Goal: Answer question/provide support

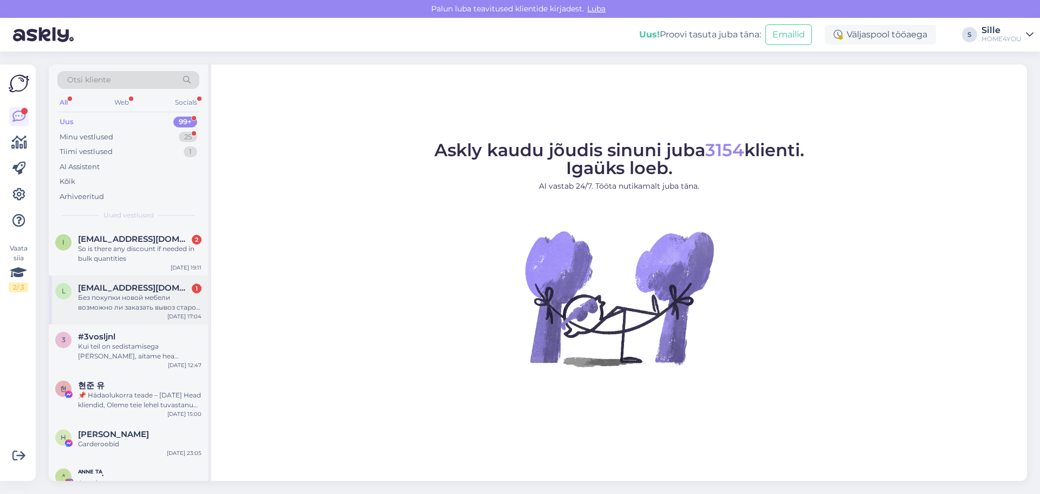
click at [141, 295] on div "Без покупки новой мебели возможно ли заказать вывоз старой софы и матраса в гор…" at bounding box center [140, 303] width 124 height 20
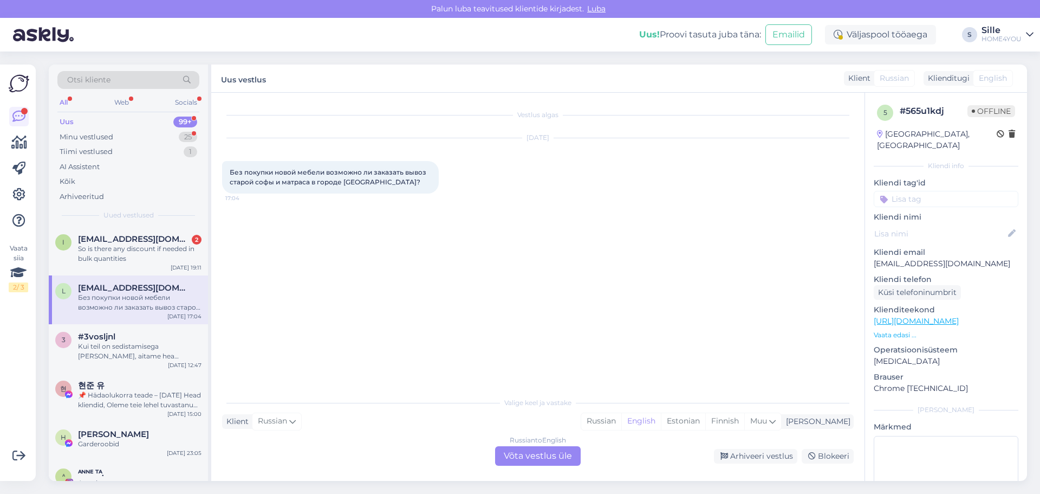
click at [524, 454] on div "Russian to English Võta vestlus üle" at bounding box center [538, 456] width 86 height 20
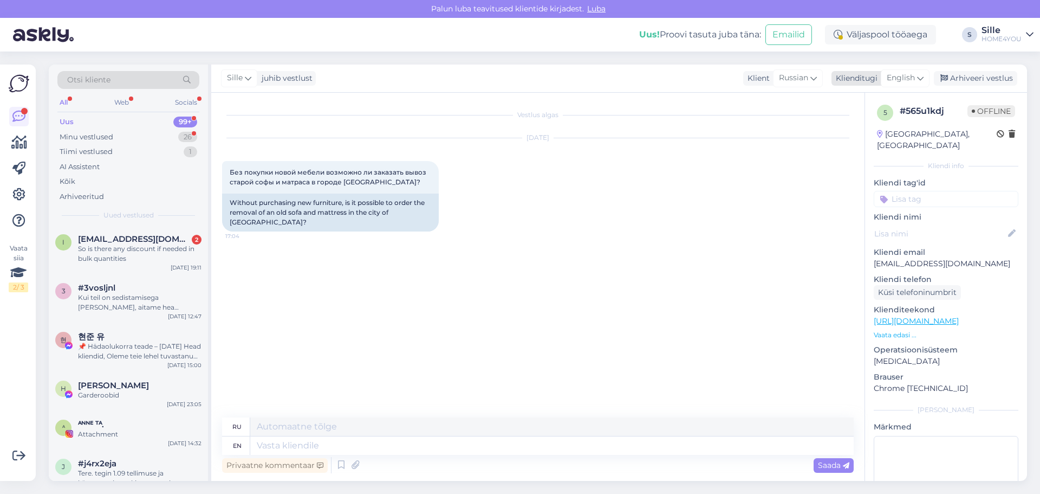
click at [904, 77] on span "English" at bounding box center [901, 78] width 28 height 12
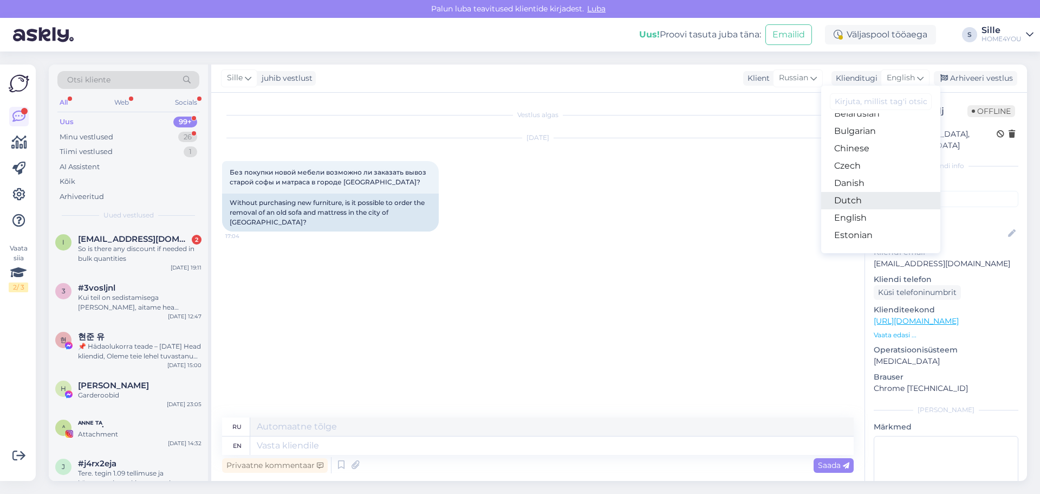
scroll to position [54, 0]
click at [866, 211] on link "Estonian" at bounding box center [881, 210] width 119 height 17
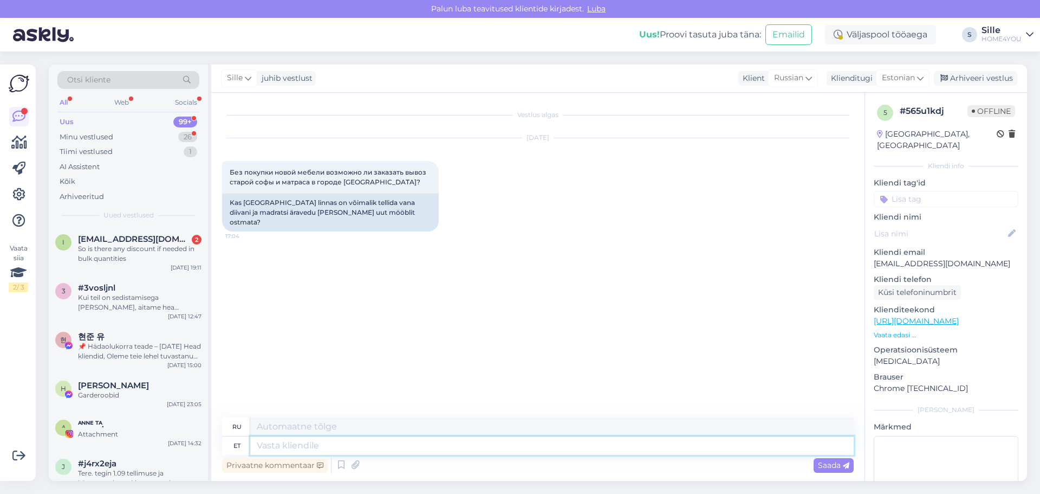
click at [457, 447] on textarea at bounding box center [552, 445] width 604 height 18
type textarea "Tere, o"
type textarea "Привет,"
type textarea "Tere, on"
type textarea "Привет, это"
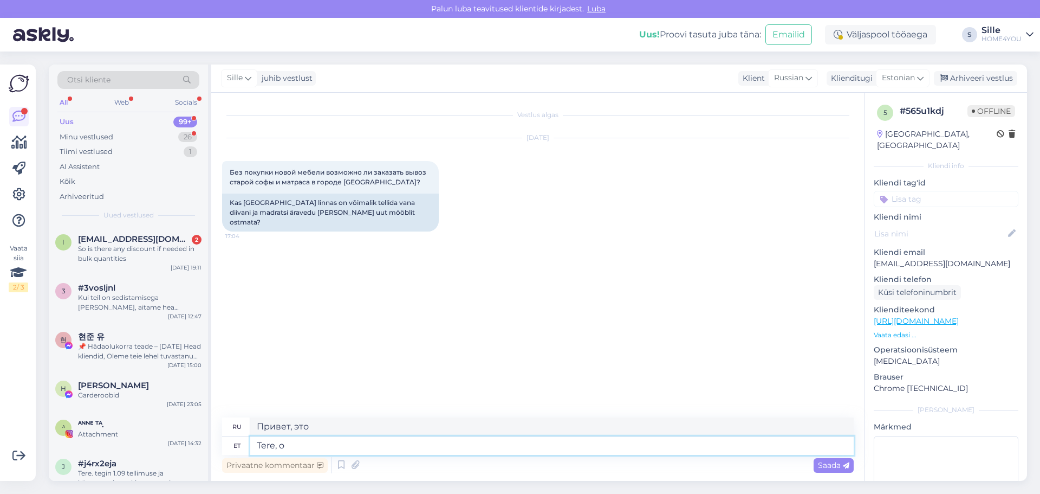
type textarea "Tere,"
type textarea "Привет,"
type textarea "Tere, Väljaspool"
type textarea "Привет, снаружи"
type textarea "Tere, Väljaspool Harjumaad o"
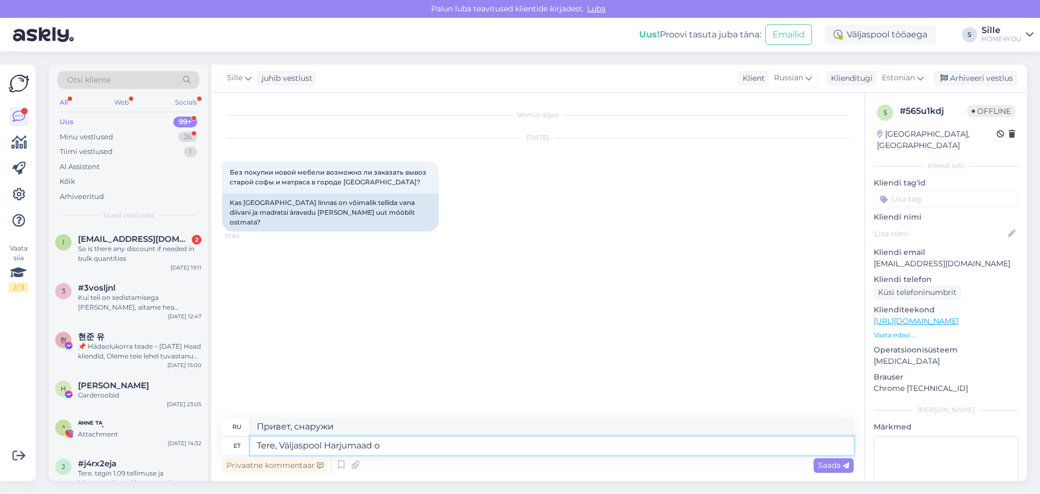
type textarea "Здравствуйте, за пределами [GEOGRAPHIC_DATA]"
type textarea "Tere, Väljaspool [GEOGRAPHIC_DATA] on"
type textarea "Здравствуйте, за пределами [GEOGRAPHIC_DATA] есть"
type textarea "Tere, Väljaspool [GEOGRAPHIC_DATA] on ut"
type textarea "Здравствуйте, за пределами [GEOGRAPHIC_DATA] это UTL"
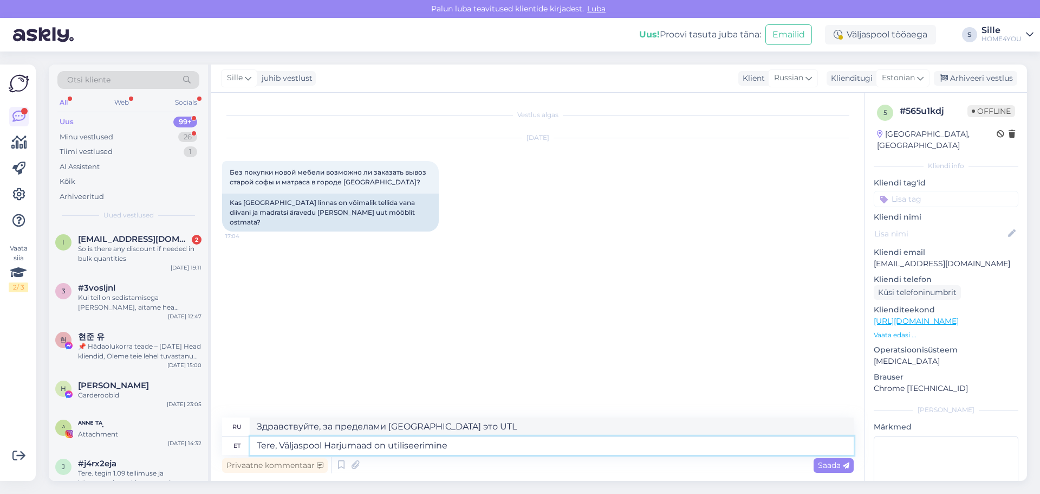
type textarea "Tere, Väljaspool Harjumaad on utiliseerimine"
type textarea "Здравствуйте, за пределами [GEOGRAPHIC_DATA] есть пункт переработки."
type textarea "Tere, Väljaspool Harjumaad on utiliseerimine välis"
type textarea "Здравствуйте, за пределами [GEOGRAPHIC_DATA] утилизация осуществляется внешним …"
type textarea "Tere, Väljaspool Harjumaad on utiliseerimine välisukselt"
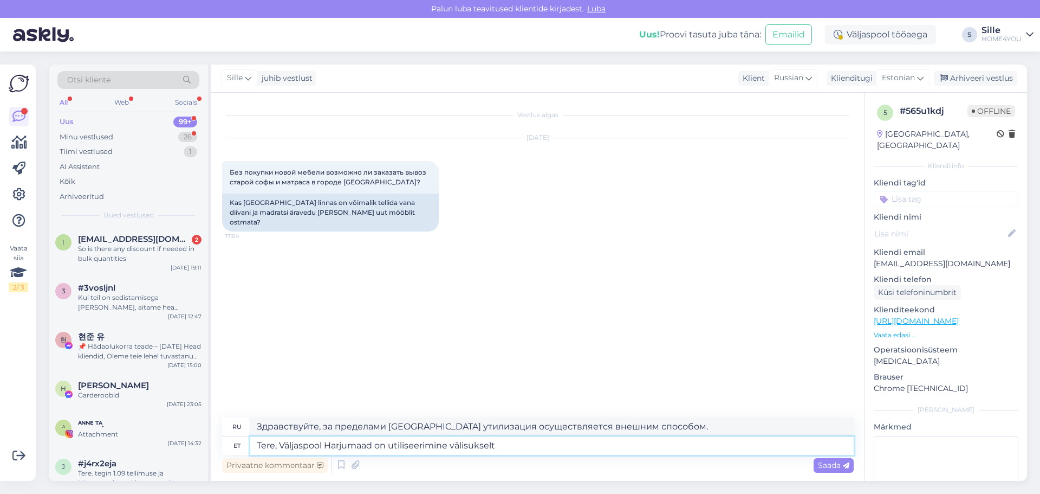
type textarea "Здравствуйте! За пределами [GEOGRAPHIC_DATA] утилизация осуществляется у входно…"
type textarea "Tere, Väljaspool Harjumaad on utiliseerimine välisukselt, ehk p"
type textarea "Здравствуйте, за пределами [GEOGRAPHIC_DATA] утилизация осуществляется у входно…"
type textarea "Tere, Väljaspool Harjumaad on utiliseerimine välisukselt, ehk peate v"
type textarea "Здравствуйте! За пределами [GEOGRAPHIC_DATA] утилизация отходов осуществляется …"
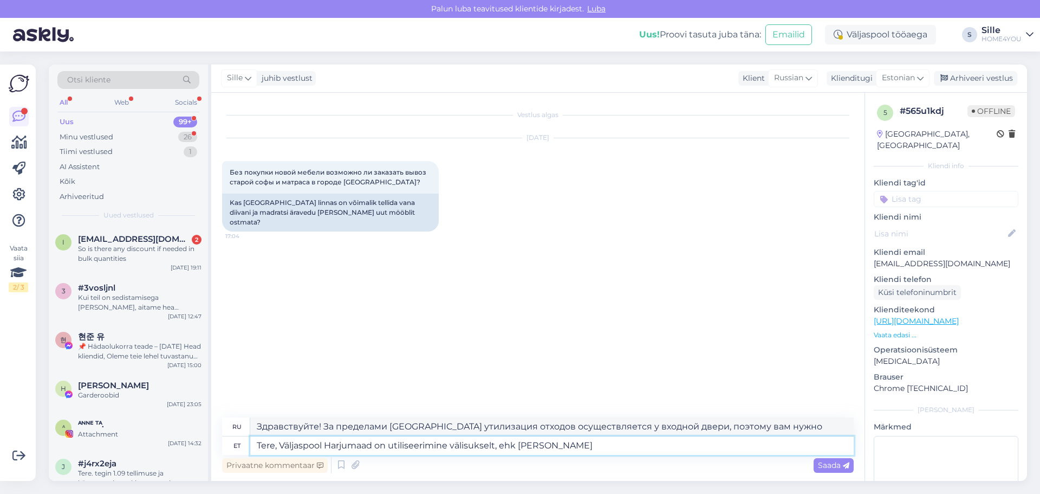
type textarea "Tere, Väljaspool Harjumaad on utiliseerimine välisukselt, ehk [PERSON_NAME] d"
type textarea "Здравствуйте! За пределами [GEOGRAPHIC_DATA] утилизация осуществляется у входно…"
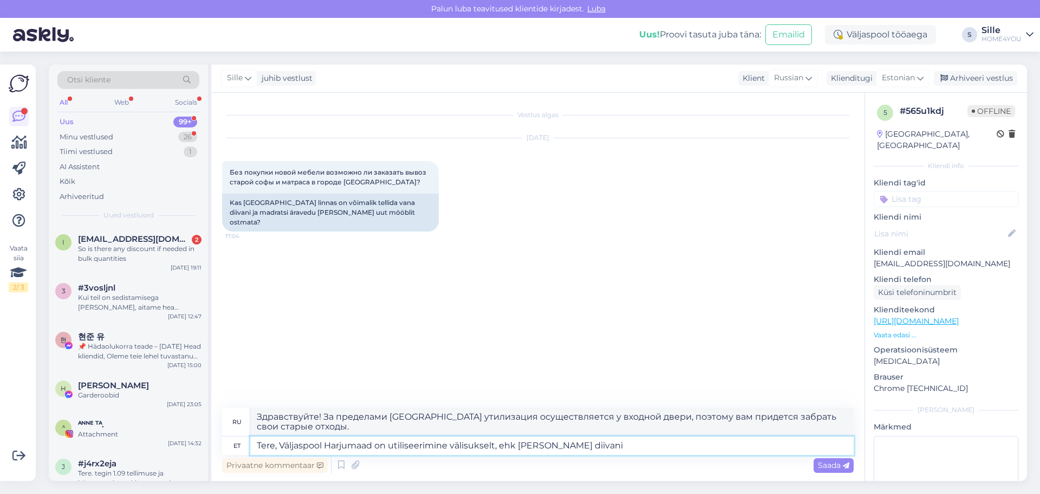
type textarea "Tere, Väljaspool Harjumaad on utiliseerimine välisukselt, ehk [PERSON_NAME] dii…"
type textarea "Здравствуйте, за пределами [GEOGRAPHIC_DATA] утилизация осуществляется у входно…"
type textarea "Tere, Väljaspool Harjumaad on utiliseerimine välisukselt, ehk [PERSON_NAME] dii…"
type textarea "Здравствуйте, за пределами [GEOGRAPHIC_DATA] утилизация осуществляется у входно…"
type textarea "Tere, Väljaspool Harjumaad on utiliseerimine välisukselt, ehk [PERSON_NAME] dii…"
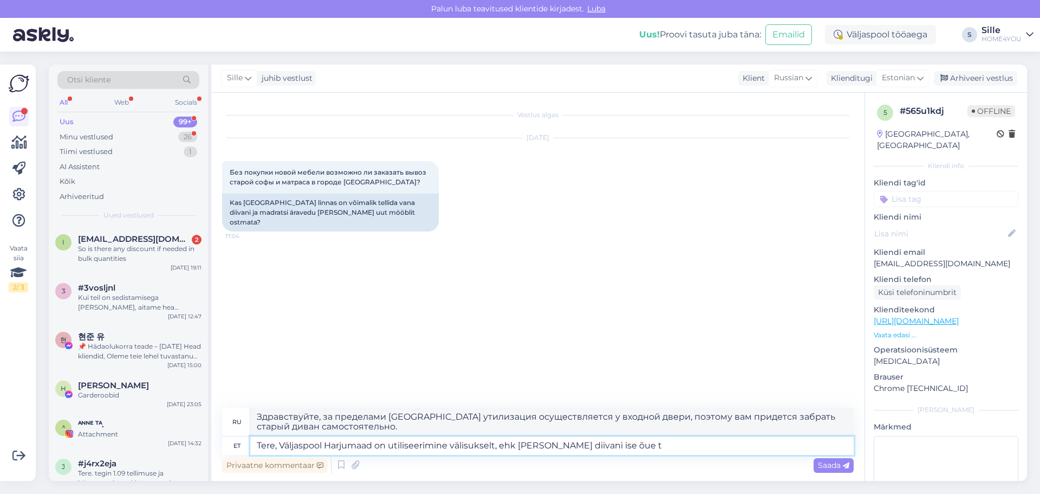
type textarea "Здравствуйте, за пределами [GEOGRAPHIC_DATA] утилизация осуществляется у входно…"
type textarea "Tere, Väljaspool Harjumaad on utiliseerimine välisukselt, ehk [PERSON_NAME] dii…"
type textarea "Здравствуйте! За пределами [GEOGRAPHIC_DATA] утилизация осуществляется у входно…"
type textarea "Tere, Väljaspool Harjumaad on utiliseerimine välisukselt, ehk [PERSON_NAME] dii…"
type textarea "Здравствуйте! За пределами [GEOGRAPHIC_DATA] утилизация осуществляется у входно…"
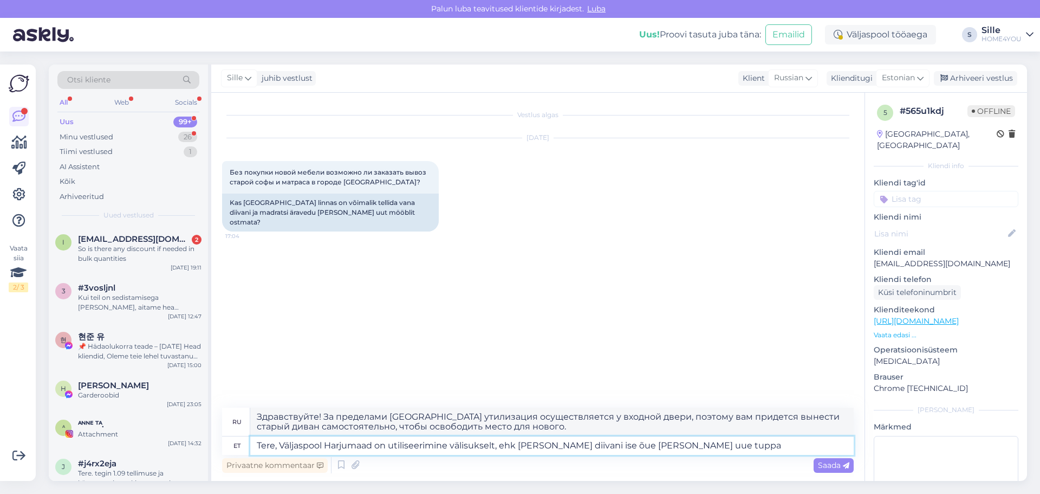
type textarea "Tere, Väljaspool Harjumaad on utiliseerimine välisukselt, ehk [PERSON_NAME] dii…"
type textarea "Здравствуйте! За пределами [GEOGRAPHIC_DATA] утилизация осуществляется у входно…"
type textarea "Tere, Väljaspool Harjumaad on utiliseerimine välisukselt, ehk [PERSON_NAME] dii…"
type textarea "Здравствуйте! За пределами [GEOGRAPHIC_DATA] утилизация осуществляется у входно…"
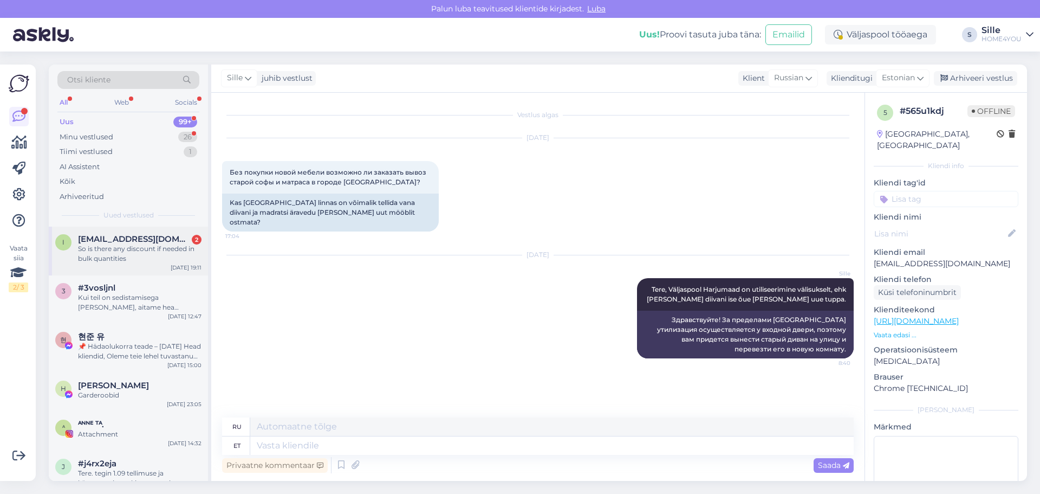
click at [115, 242] on span "[EMAIL_ADDRESS][DOMAIN_NAME]" at bounding box center [134, 239] width 113 height 10
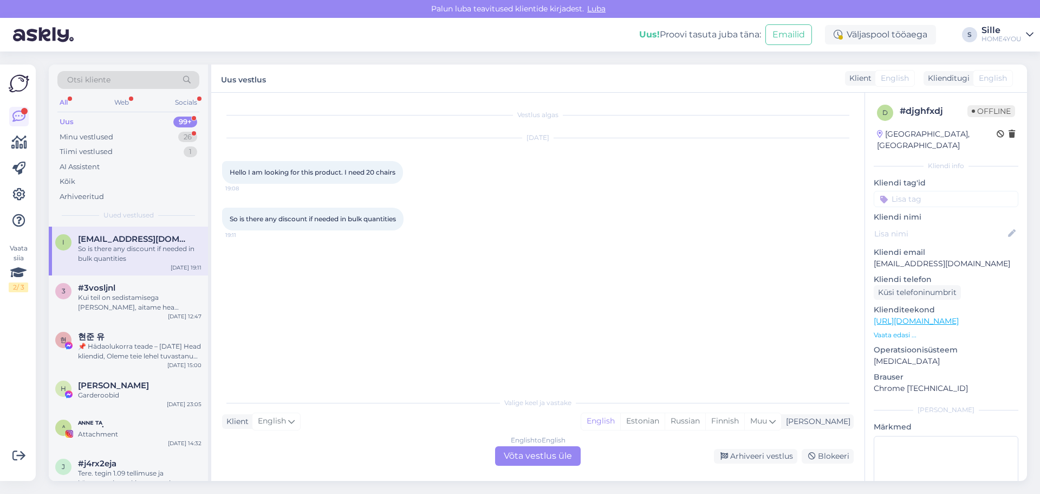
click at [565, 452] on div "English to English Võta vestlus üle" at bounding box center [538, 456] width 86 height 20
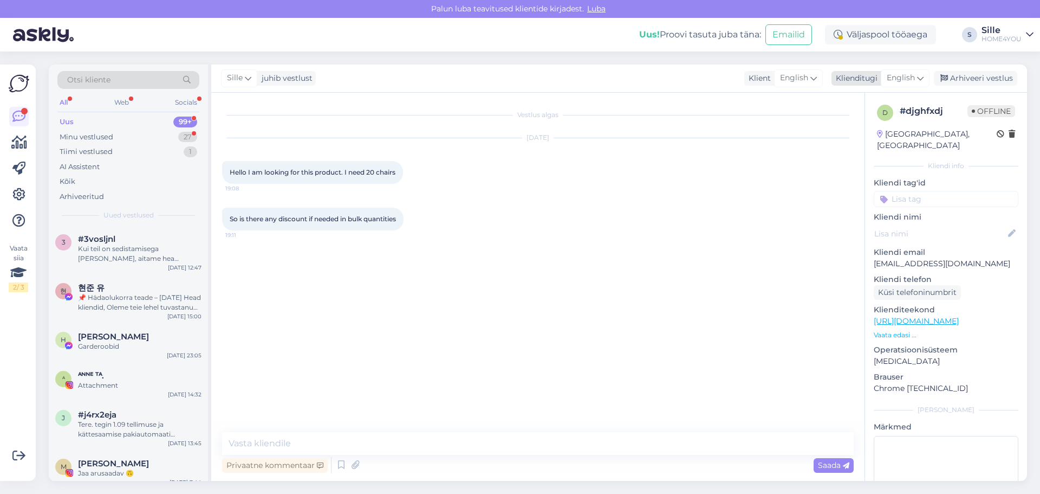
click at [904, 79] on span "English" at bounding box center [901, 78] width 28 height 12
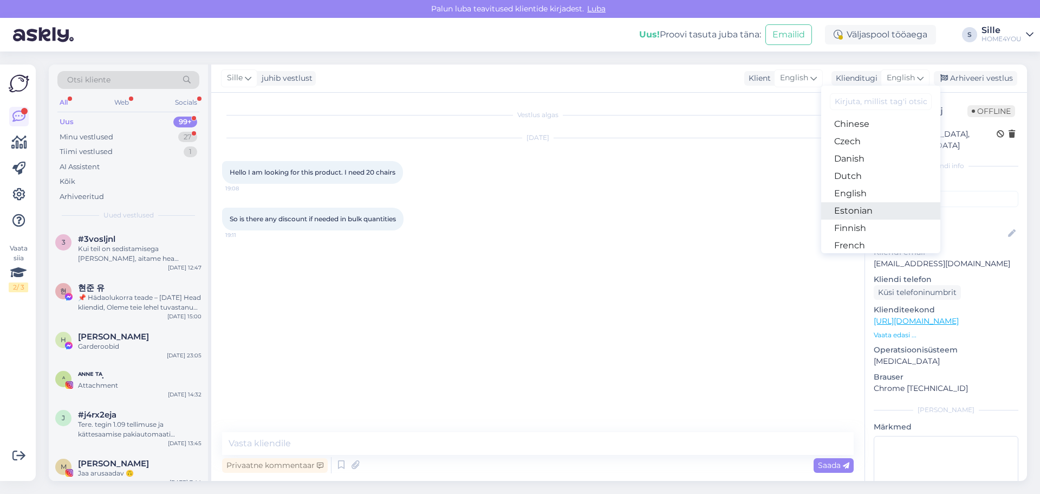
click at [866, 210] on link "Estonian" at bounding box center [881, 210] width 119 height 17
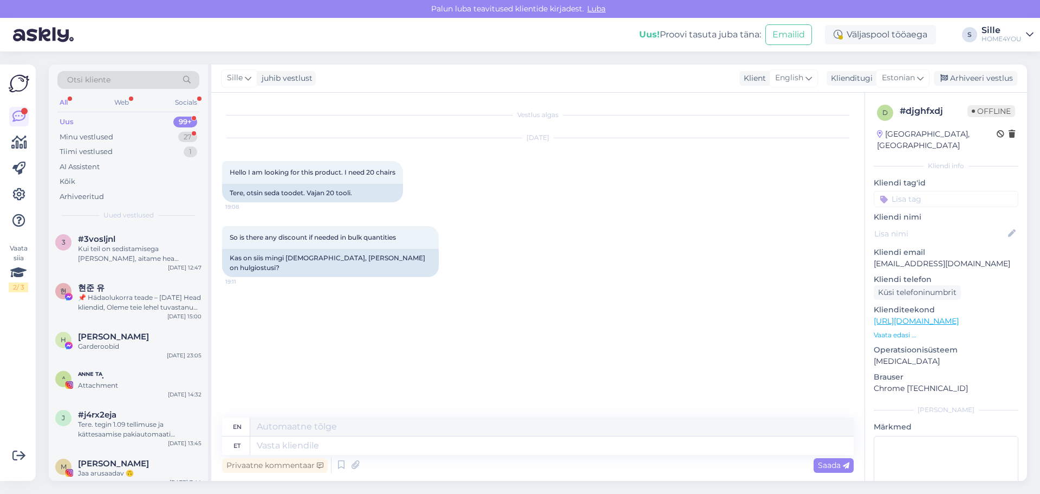
click at [889, 316] on link "[URL][DOMAIN_NAME]" at bounding box center [916, 321] width 85 height 10
click at [428, 447] on textarea at bounding box center [552, 445] width 604 height 18
type textarea "Tere"
type textarea "Hello"
type textarea "Tere,"
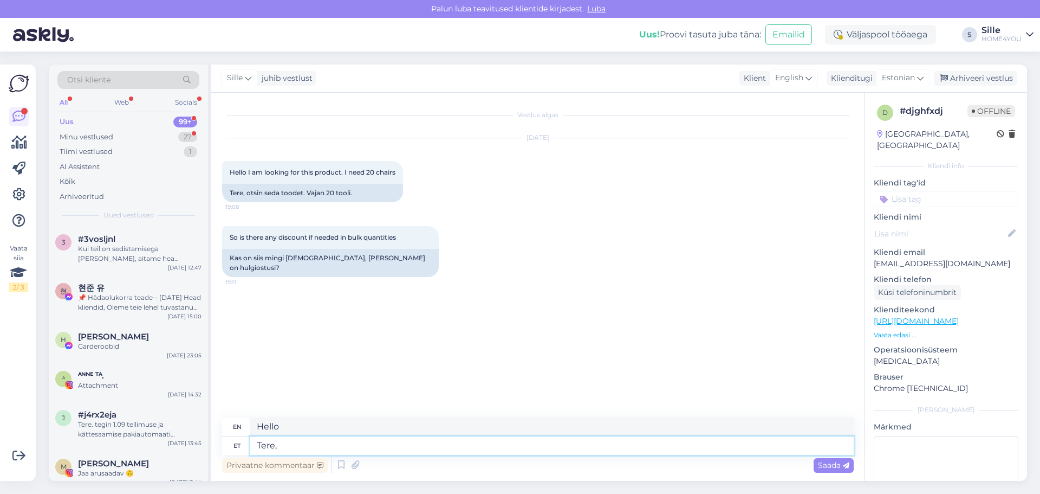
type textarea "Hello,"
type textarea "[PERSON_NAME], soovitud t"
type textarea "Hello, desired"
type textarea "[PERSON_NAME], soovitud toolid l"
type textarea "Hello, the chairs you want"
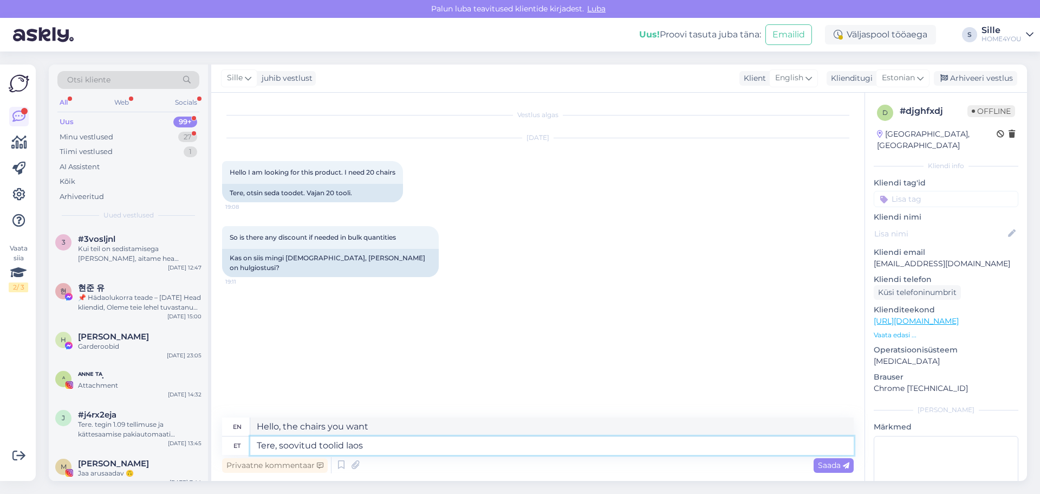
type textarea "[PERSON_NAME], soovitud toolid laos o"
type textarea "Hello, the chairs you want are in stock."
type textarea "Tere, soovitud toolid laos olemas, s"
type textarea "Hello, the chairs you want are in stock,"
type textarea "Tere, soovitud toolid laos olemas, saate t"
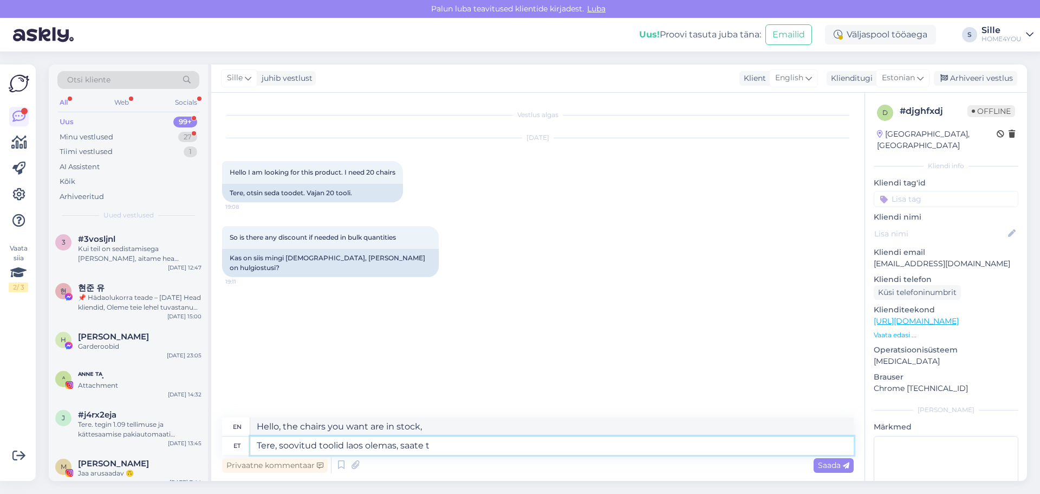
type textarea "Hello, the chairs you want are in stock, you can"
type textarea "Tere, soovitud toolid laos olemas, saate tellida"
type textarea "Hello, the chairs you want are in stock, you can order them."
type textarea "Tere, soovitud toolid laos olemas, saate tellida läbi"
type textarea "Hello, the chairs you want are in stock, you can order through"
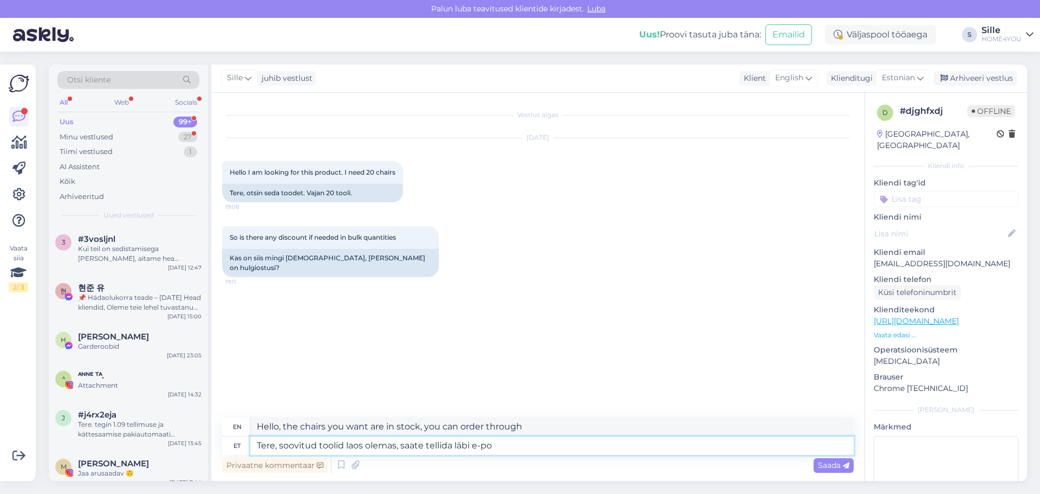
type textarea "Tere, soovitud toolid laos olemas, saate tellida läbi e-[PERSON_NAME]"
type textarea "Hello, the desired chairs are in stock, you can order through the online store."
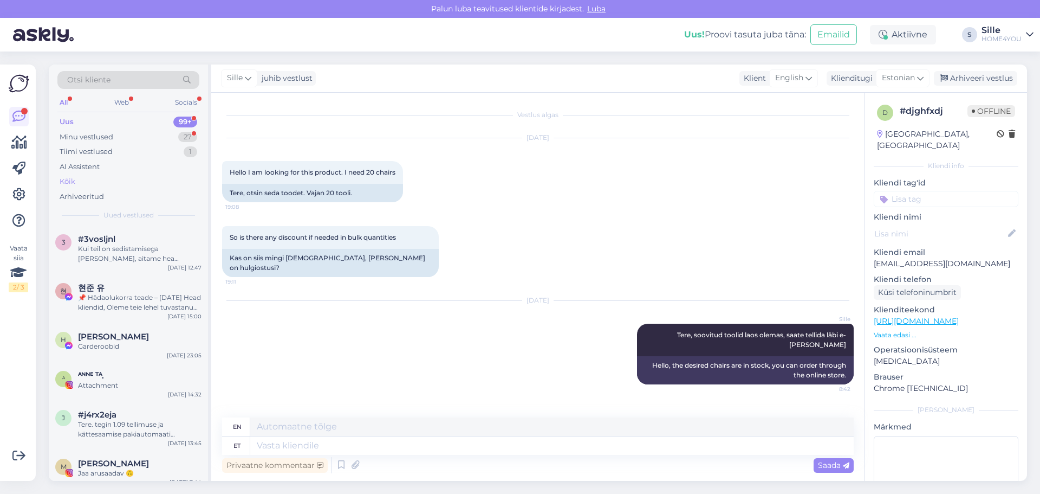
click at [71, 188] on div "Kõik" at bounding box center [128, 181] width 142 height 15
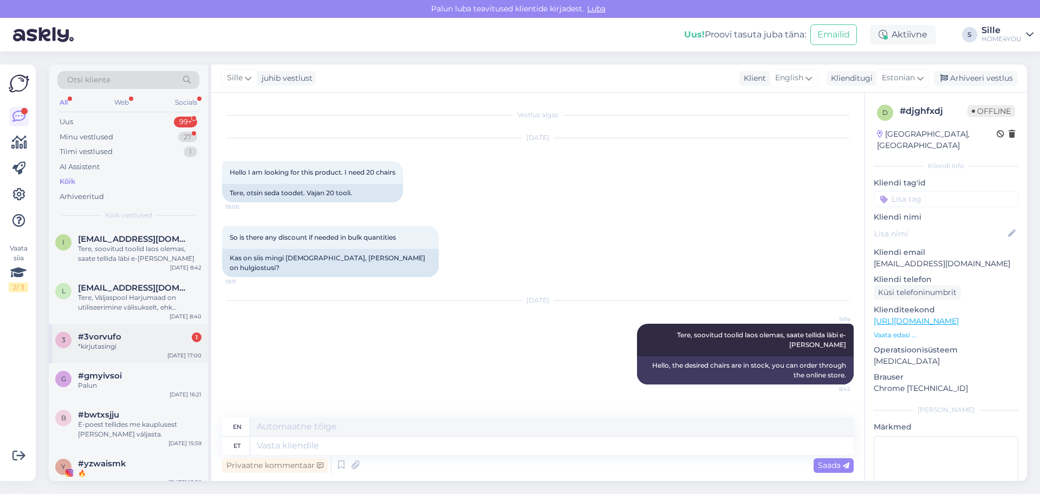
click at [145, 334] on div "#3vorvufo 1" at bounding box center [140, 337] width 124 height 10
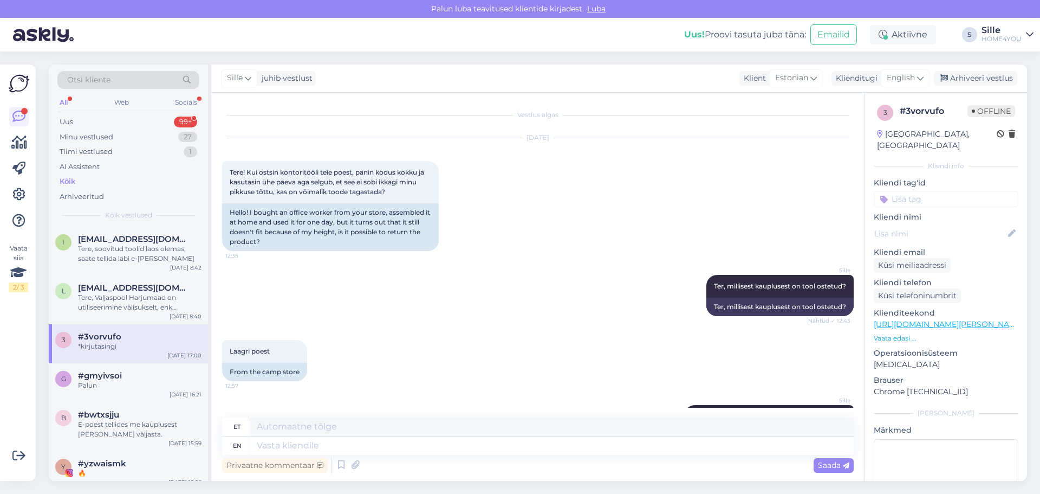
scroll to position [597, 0]
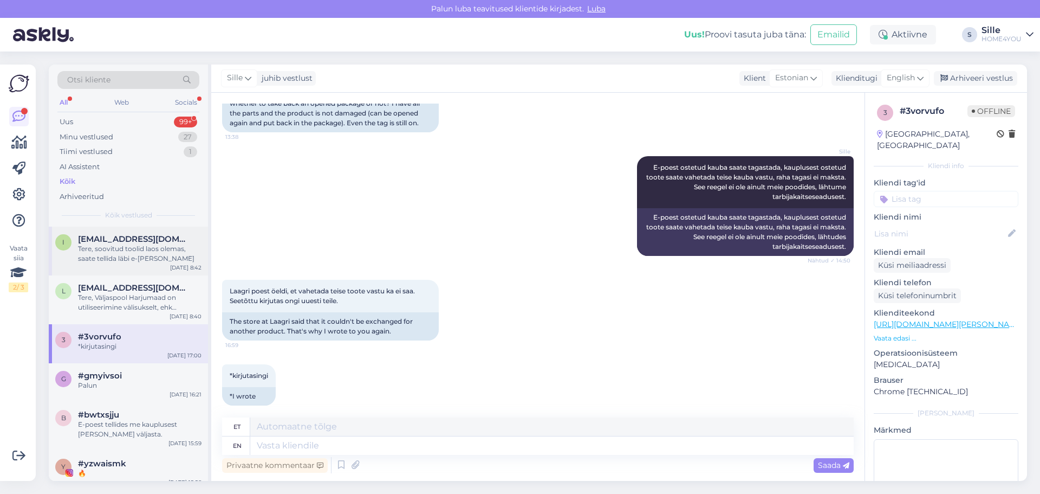
click at [169, 260] on div "Tere, soovitud toolid laos olemas, saate tellida läbi e-[PERSON_NAME]" at bounding box center [140, 254] width 124 height 20
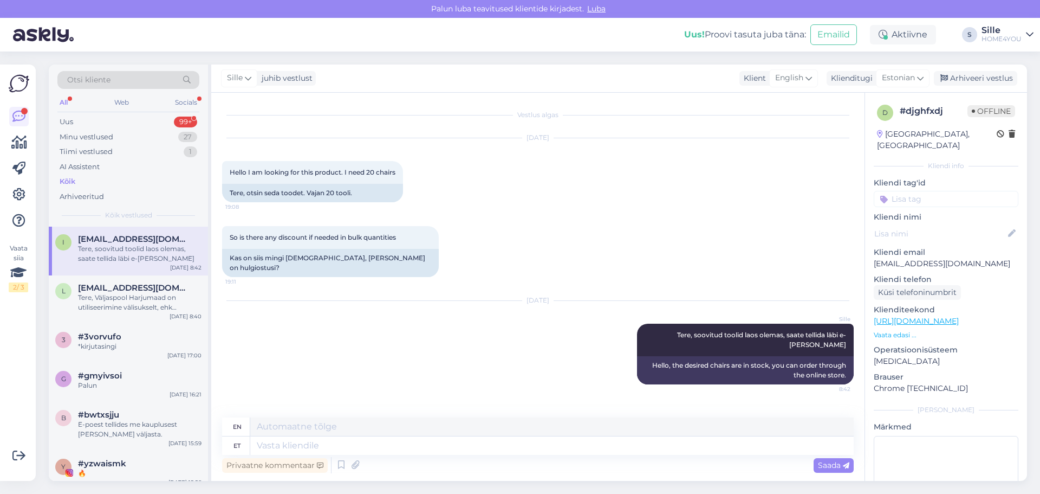
scroll to position [0, 0]
